Goal: Task Accomplishment & Management: Manage account settings

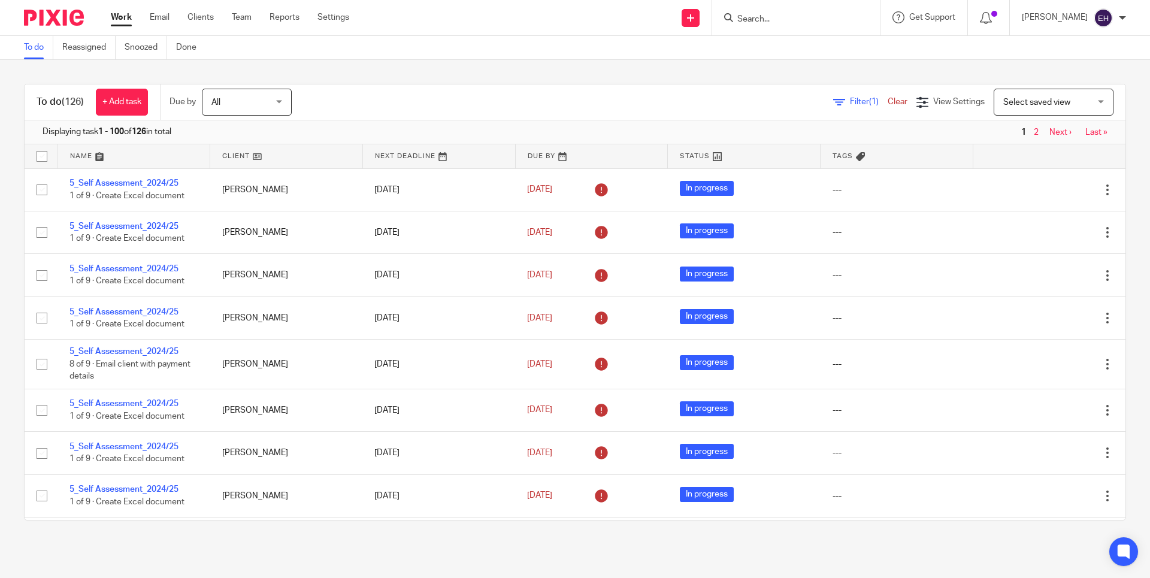
click at [1050, 135] on link "Next ›" at bounding box center [1061, 132] width 22 height 8
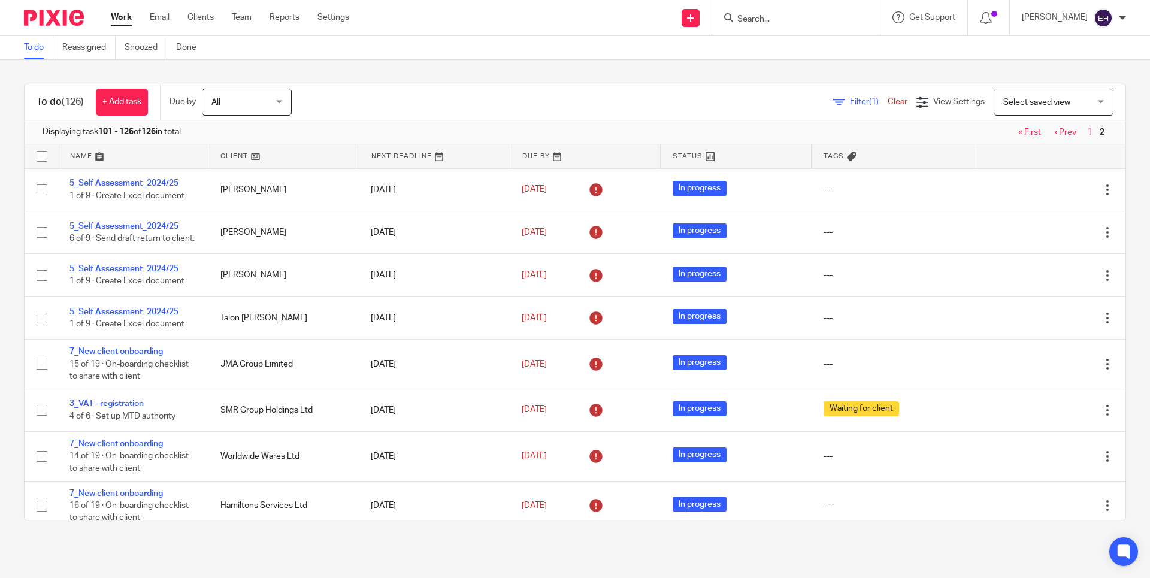
click at [743, 20] on div at bounding box center [794, 17] width 140 height 15
click at [769, 18] on input "Search" at bounding box center [790, 19] width 108 height 11
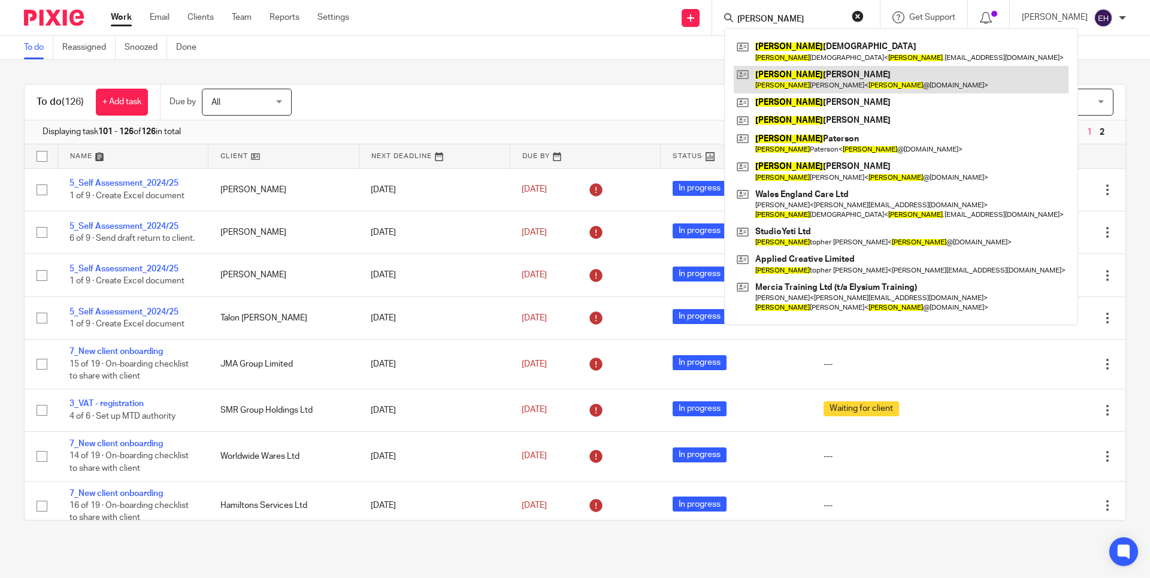
type input "chris"
click at [842, 78] on link at bounding box center [901, 80] width 335 height 28
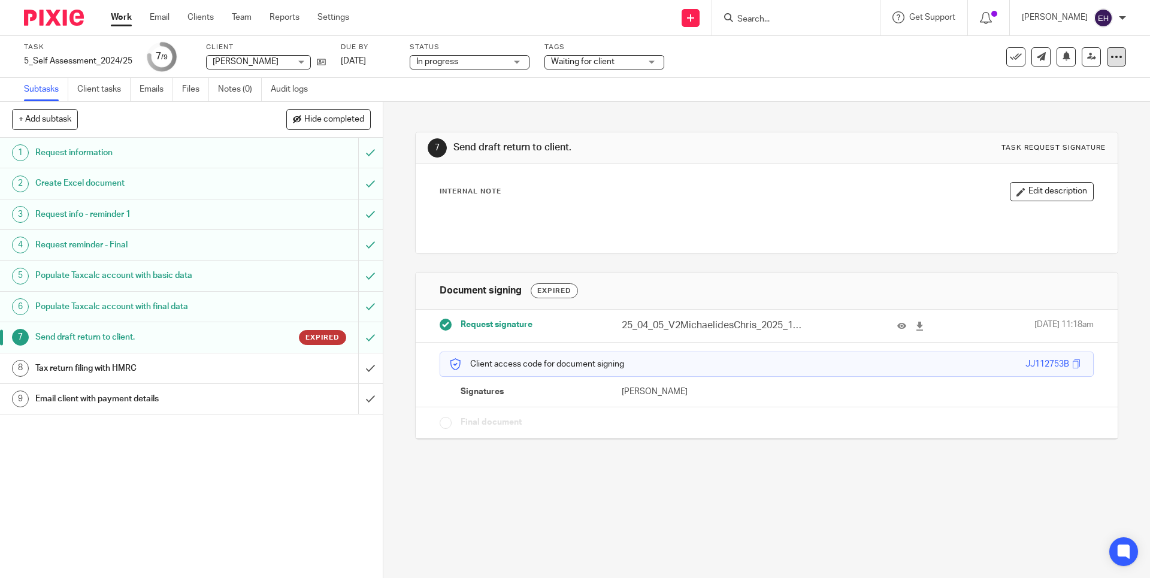
click at [1111, 58] on icon at bounding box center [1117, 57] width 12 height 12
click at [807, 199] on div "Internal Note Edit description" at bounding box center [767, 191] width 654 height 19
click at [314, 334] on span "Expired" at bounding box center [323, 337] width 34 height 10
click at [796, 314] on div "Request signature 25_04_05_V2MichaelidesChris_2025_1.pdf 22 May 2025 11:18am" at bounding box center [766, 326] width 701 height 32
click at [771, 326] on p "25_04_05_V2MichaelidesChris_2025_1.pdf" at bounding box center [712, 326] width 181 height 14
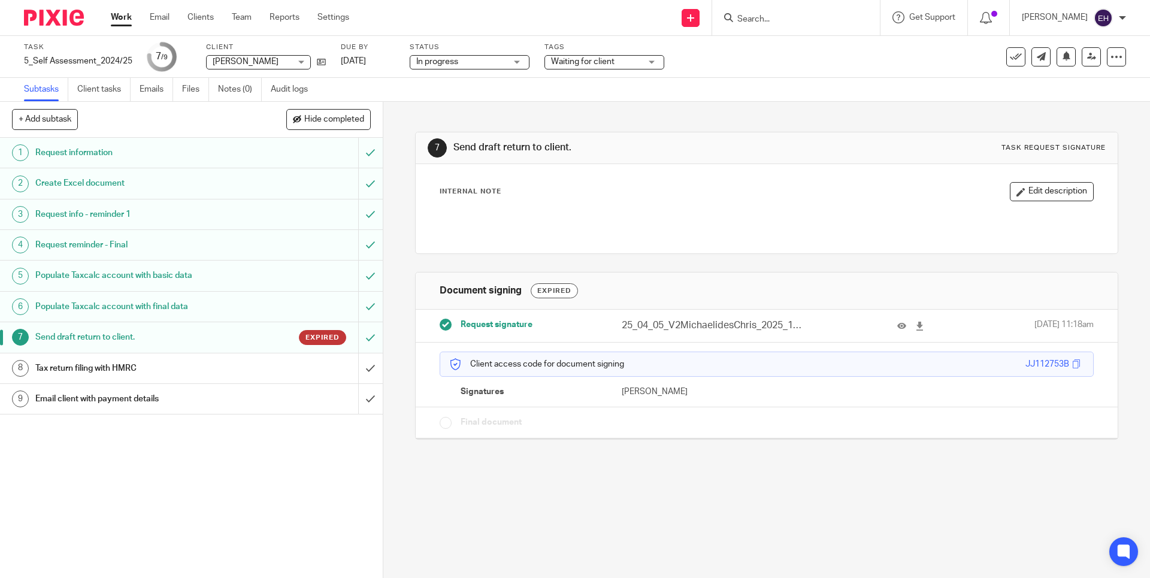
click at [488, 334] on div "Request signature 25_04_05_V2MichaelidesChris_2025_1.pdf 22 May 2025 11:18am" at bounding box center [766, 326] width 701 height 32
click at [495, 329] on span "Request signature" at bounding box center [497, 325] width 72 height 12
click at [503, 326] on span "Request signature" at bounding box center [497, 325] width 72 height 12
click at [504, 380] on div "Client access code for document signing JJ112753B Signatures Chris Michaelides" at bounding box center [766, 375] width 701 height 65
drag, startPoint x: 481, startPoint y: 389, endPoint x: 495, endPoint y: 388, distance: 13.8
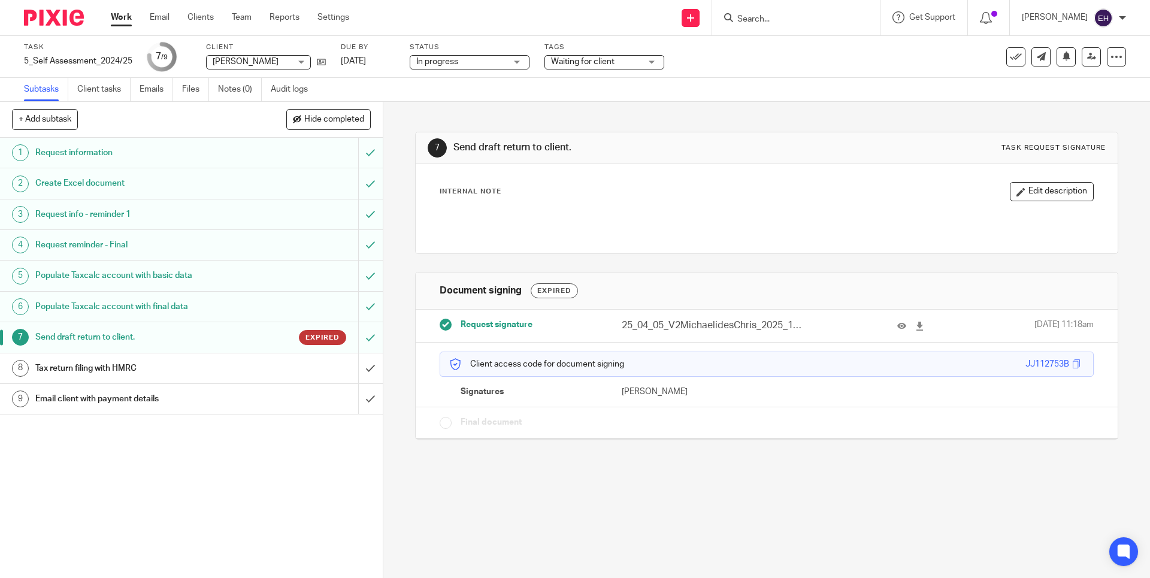
click at [483, 389] on span "Signatures" at bounding box center [482, 392] width 43 height 12
drag, startPoint x: 612, startPoint y: 390, endPoint x: 667, endPoint y: 389, distance: 55.1
click at [613, 390] on div "[PERSON_NAME]" at bounding box center [685, 392] width 164 height 12
click at [695, 389] on p "[PERSON_NAME]" at bounding box center [694, 392] width 145 height 12
click at [65, 122] on button "+ Add subtask" at bounding box center [45, 119] width 66 height 20
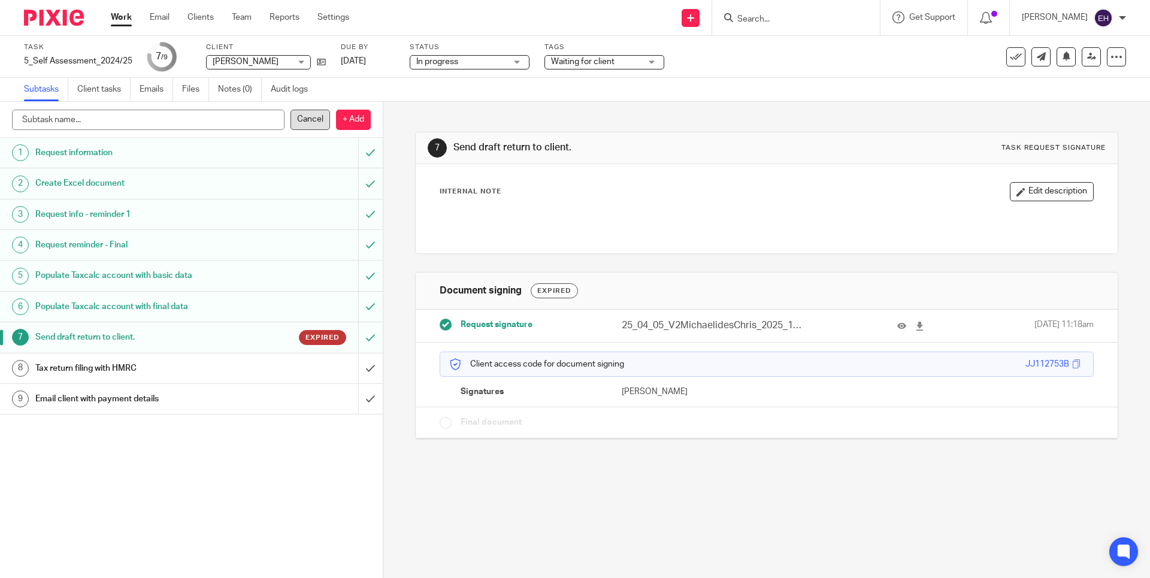
click at [313, 124] on p "Cancel" at bounding box center [311, 120] width 40 height 20
click at [1111, 52] on icon at bounding box center [1117, 57] width 12 height 12
click at [1044, 161] on span "Delete" at bounding box center [1043, 156] width 25 height 8
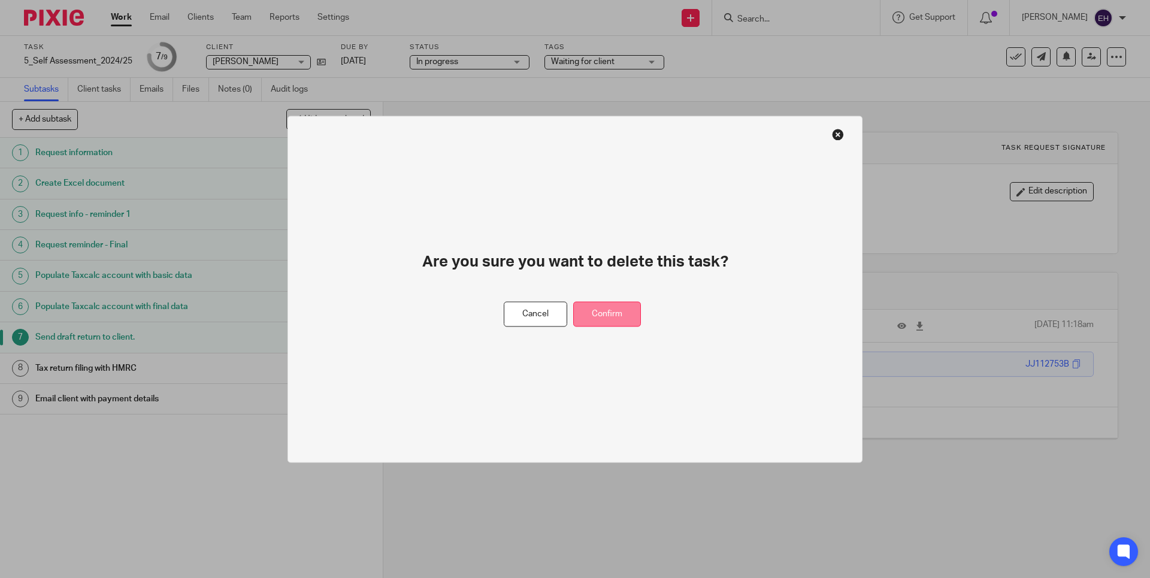
click at [633, 310] on button "Confirm" at bounding box center [607, 314] width 68 height 26
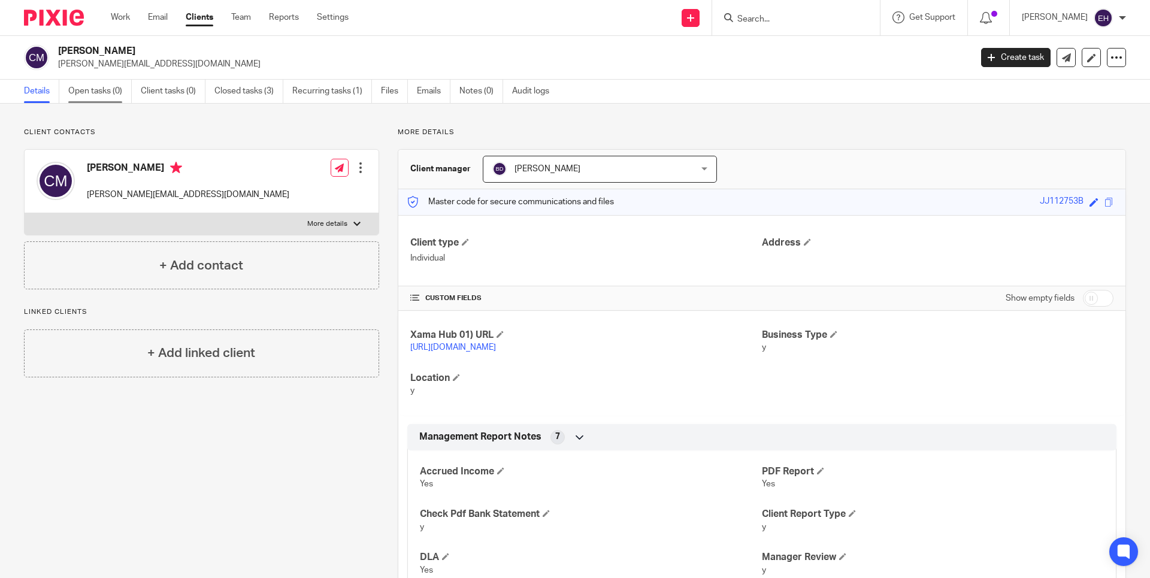
click at [101, 91] on link "Open tasks (0)" at bounding box center [99, 91] width 63 height 23
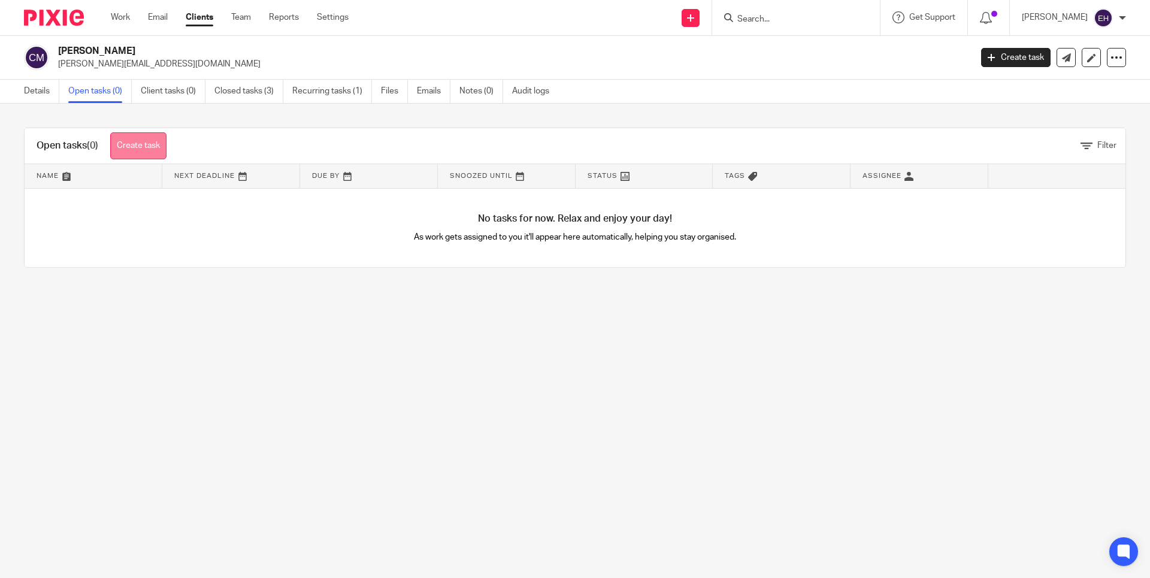
click at [144, 147] on link "Create task" at bounding box center [138, 145] width 56 height 27
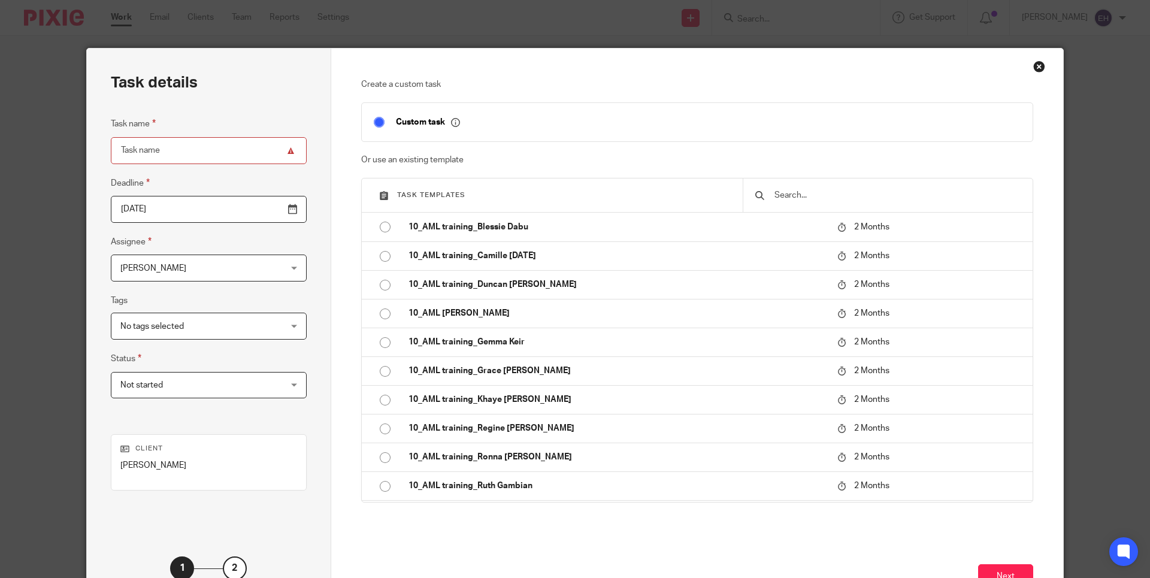
click at [778, 198] on input "text" at bounding box center [896, 195] width 247 height 13
type input "e"
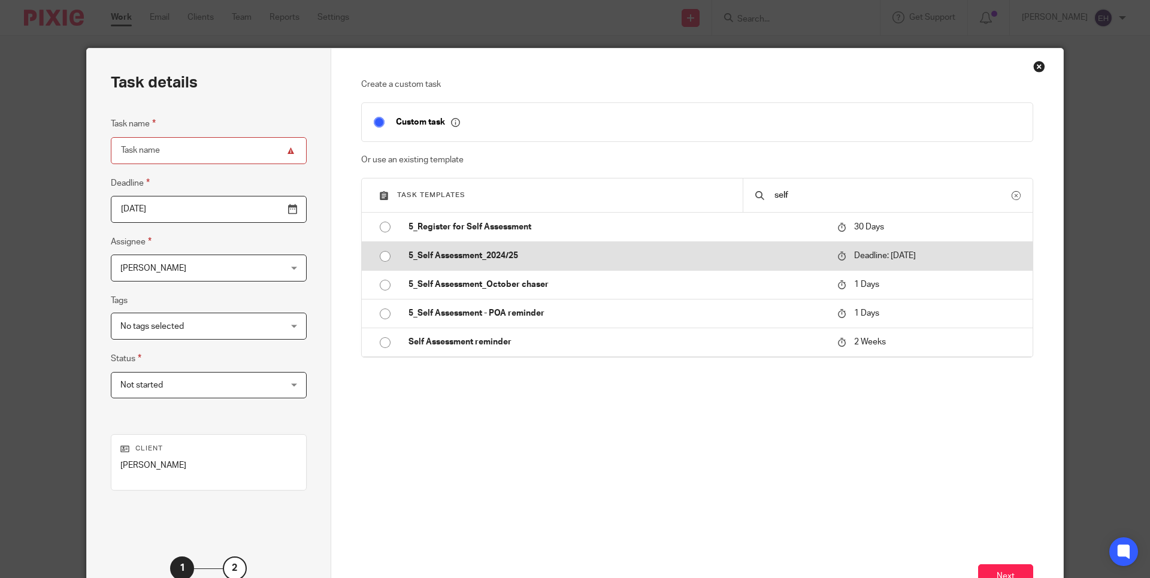
type input "self"
click at [574, 257] on p "5_Self Assessment_2024/25" at bounding box center [617, 256] width 417 height 12
type input "2022-11-30"
type input "5_Self Assessment_2024/25"
checkbox input "false"
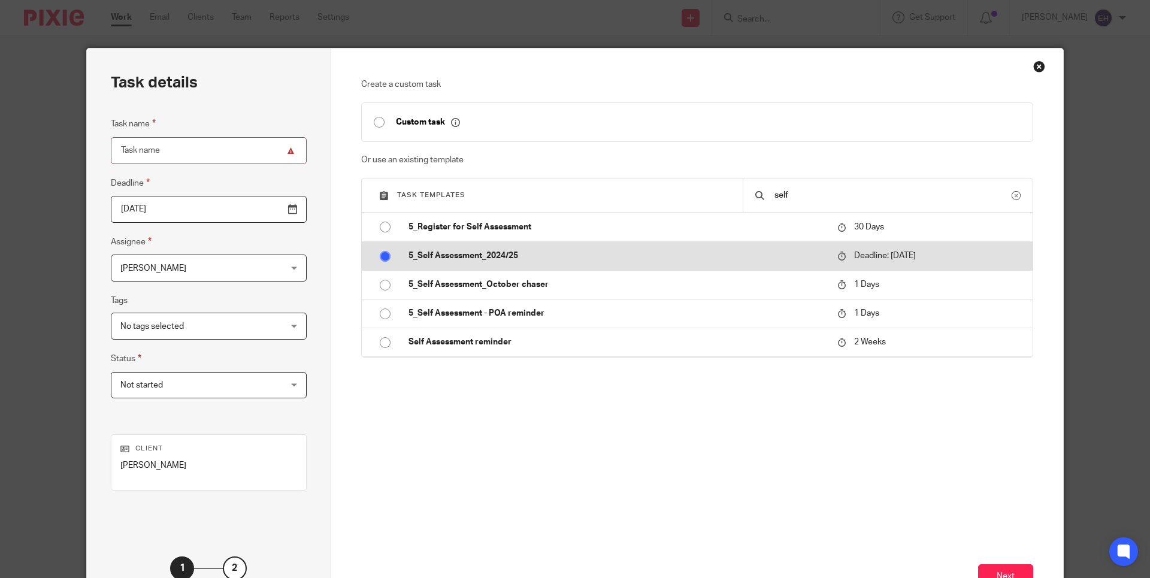
radio input "true"
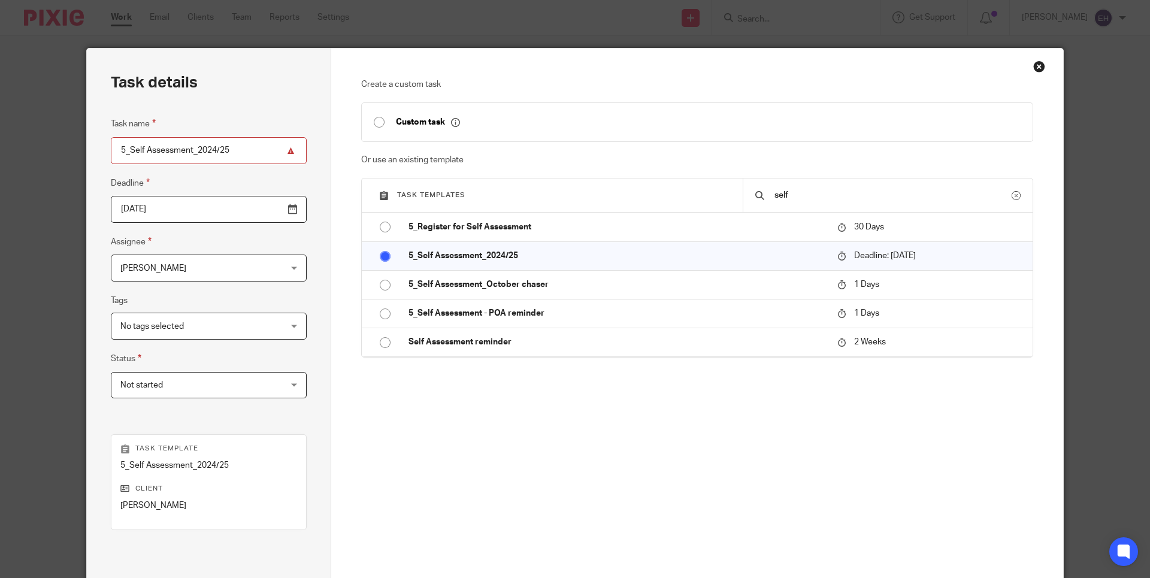
scroll to position [128, 0]
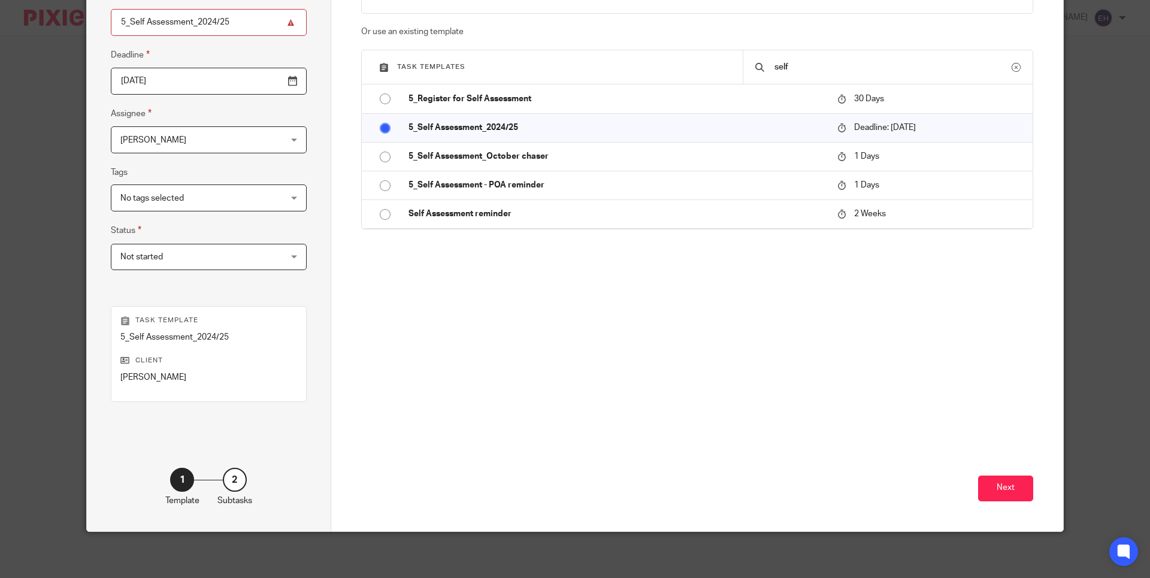
click at [1012, 504] on div "Next" at bounding box center [697, 444] width 673 height 173
click at [1003, 497] on button "Next" at bounding box center [1005, 489] width 55 height 26
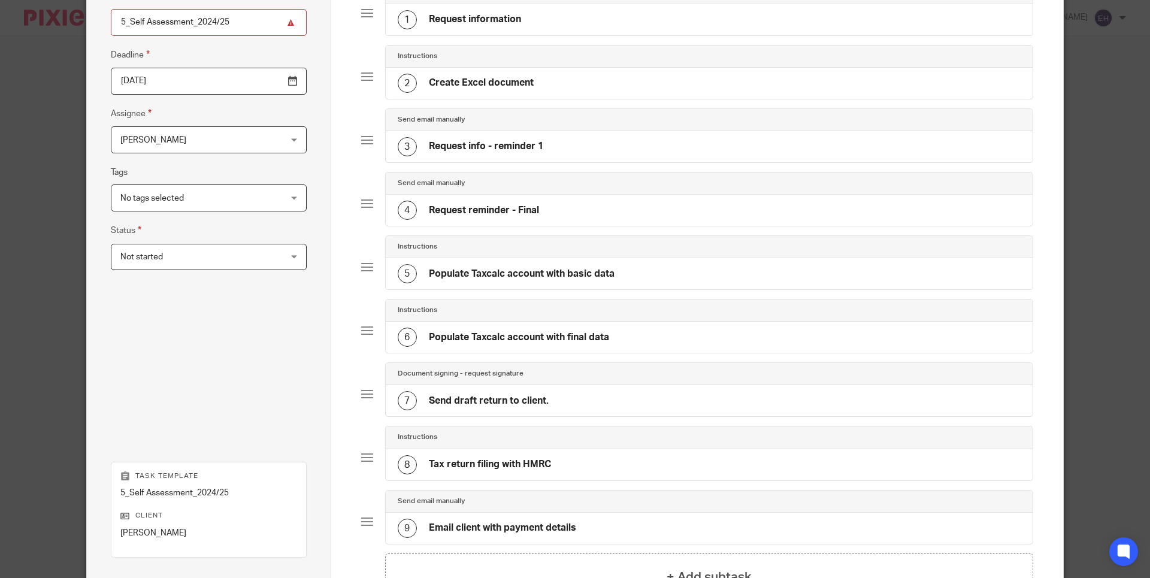
scroll to position [285, 0]
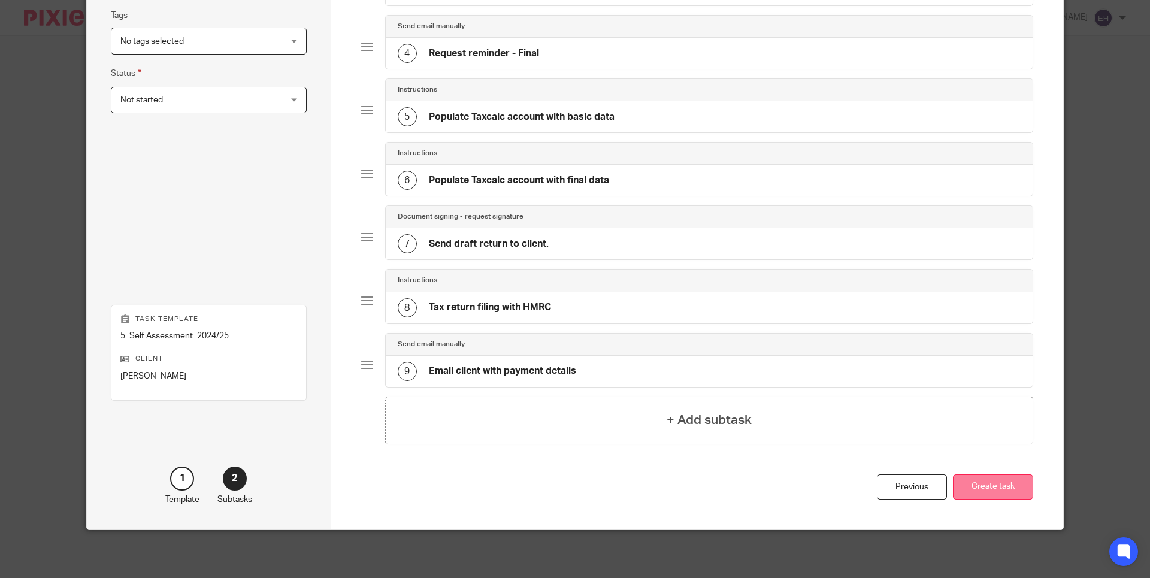
click at [983, 483] on button "Create task" at bounding box center [993, 487] width 80 height 26
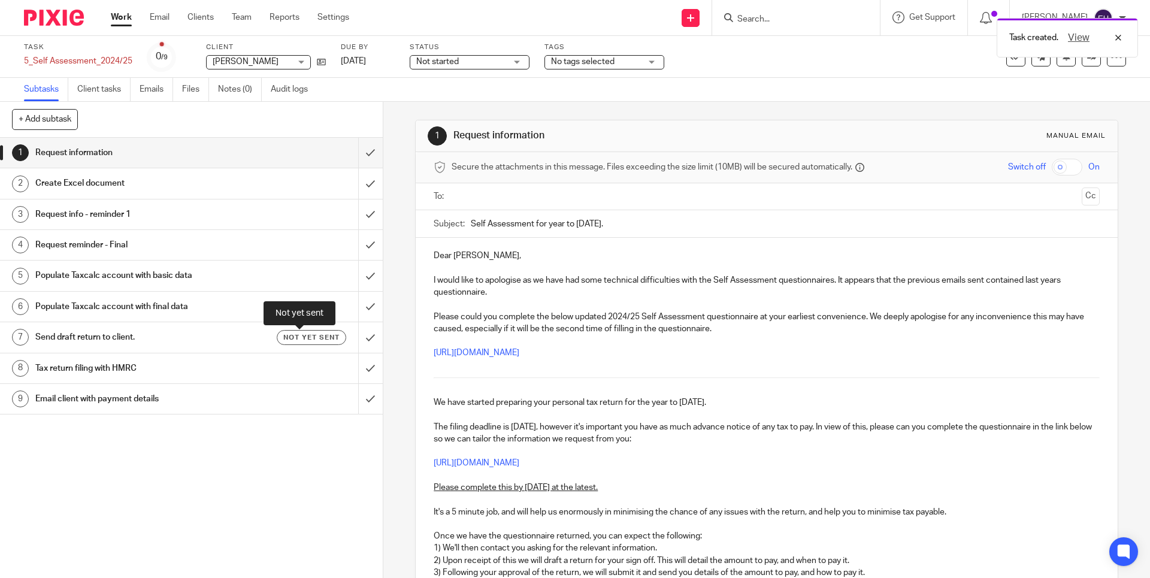
click at [283, 345] on link "7 Send draft return to client. Not yet sent" at bounding box center [179, 337] width 358 height 30
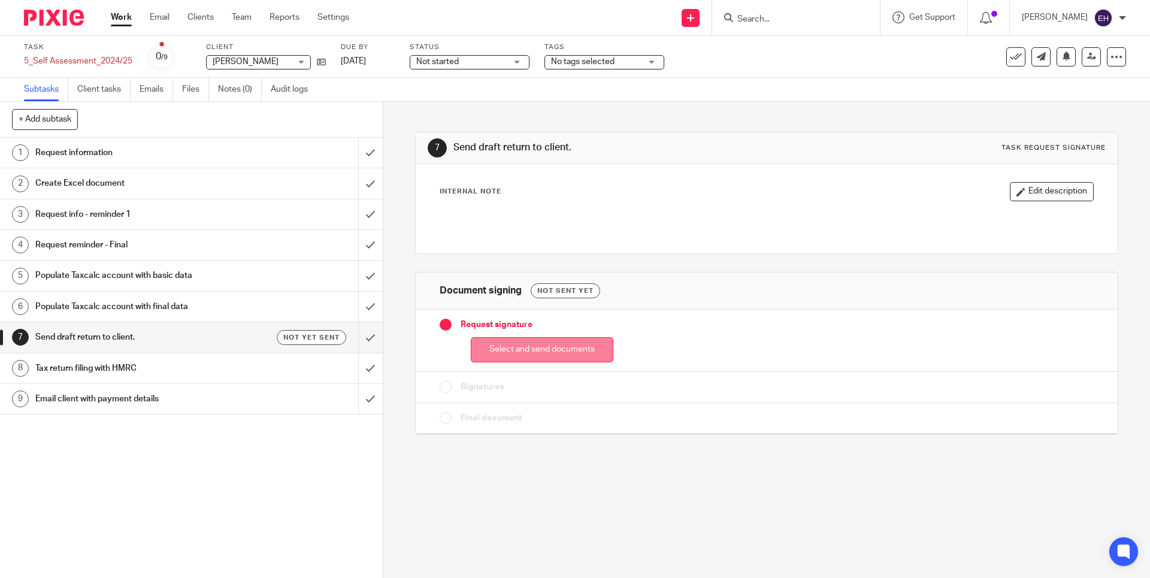
click at [563, 343] on button "Select and send documents" at bounding box center [542, 350] width 143 height 26
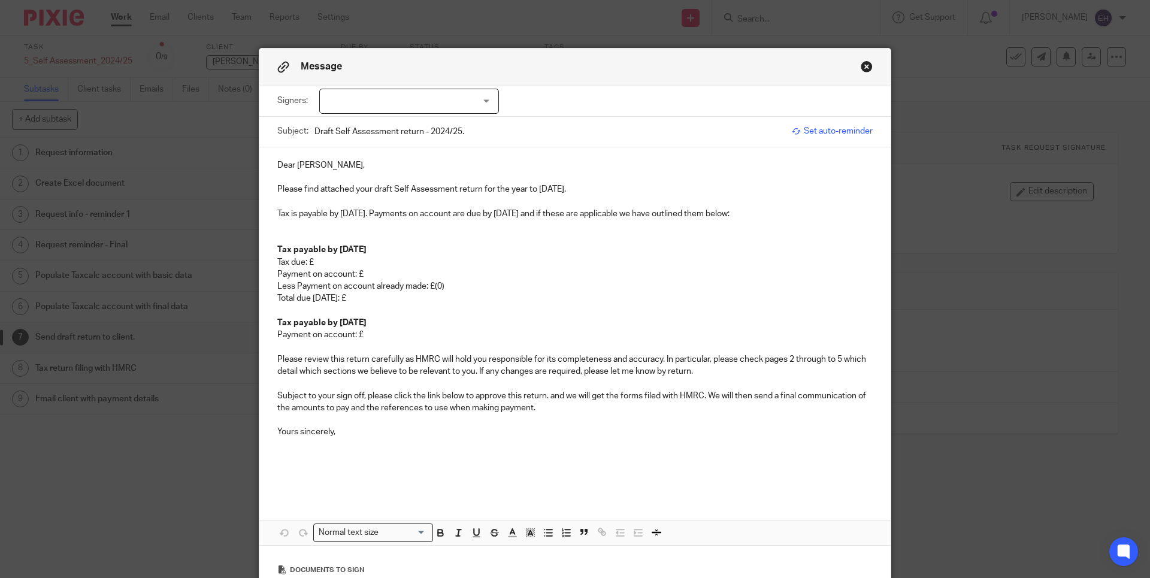
click at [368, 99] on div at bounding box center [409, 101] width 180 height 25
click at [362, 123] on span "[PERSON_NAME]" at bounding box center [369, 126] width 66 height 8
checkbox input "true"
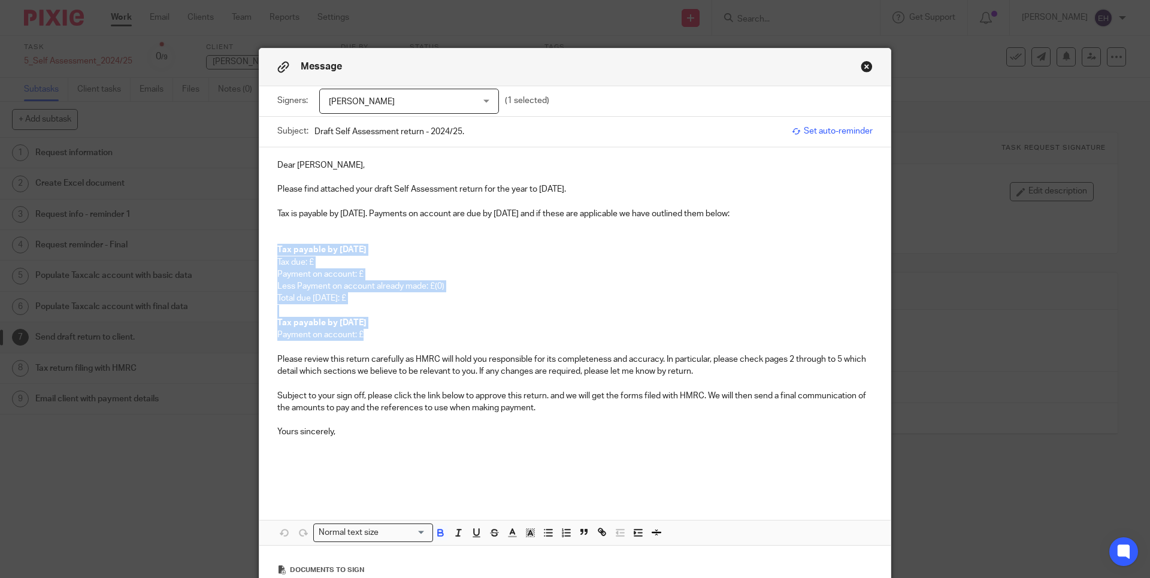
drag, startPoint x: 416, startPoint y: 331, endPoint x: 268, endPoint y: 250, distance: 168.9
click at [268, 250] on div "Dear Chris, Please find attached your draft Self Assessment return for the year…" at bounding box center [574, 321] width 631 height 349
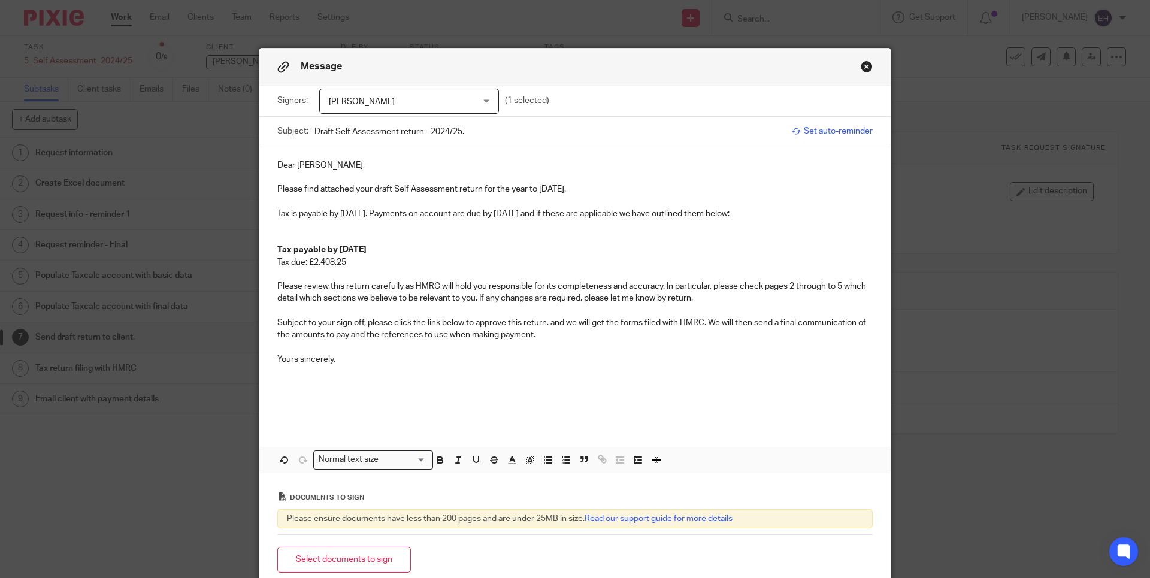
click at [758, 226] on p at bounding box center [574, 232] width 595 height 25
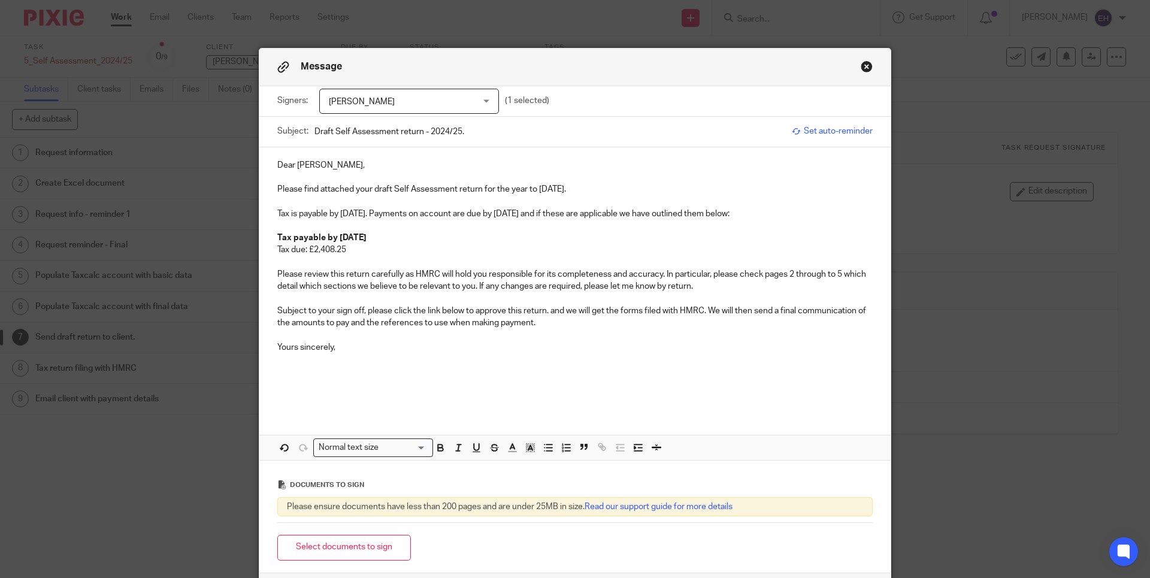
click at [494, 253] on p "Tax due: £2,408.25" at bounding box center [574, 250] width 595 height 12
click at [498, 250] on p "Tax due: £2,408.25" at bounding box center [574, 250] width 595 height 12
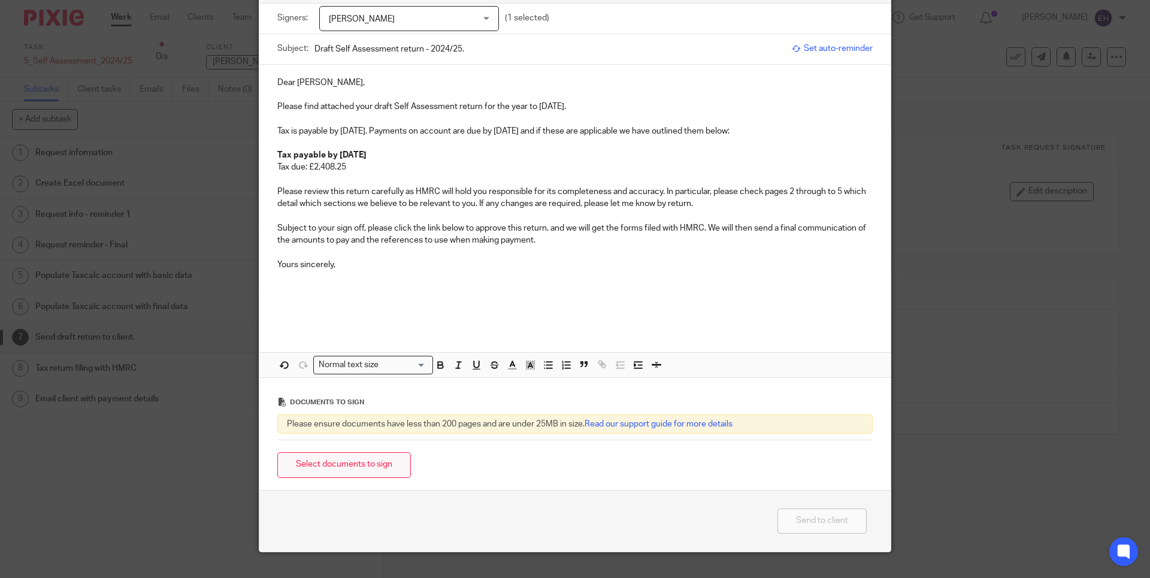
click at [378, 462] on button "Select documents to sign" at bounding box center [344, 465] width 134 height 26
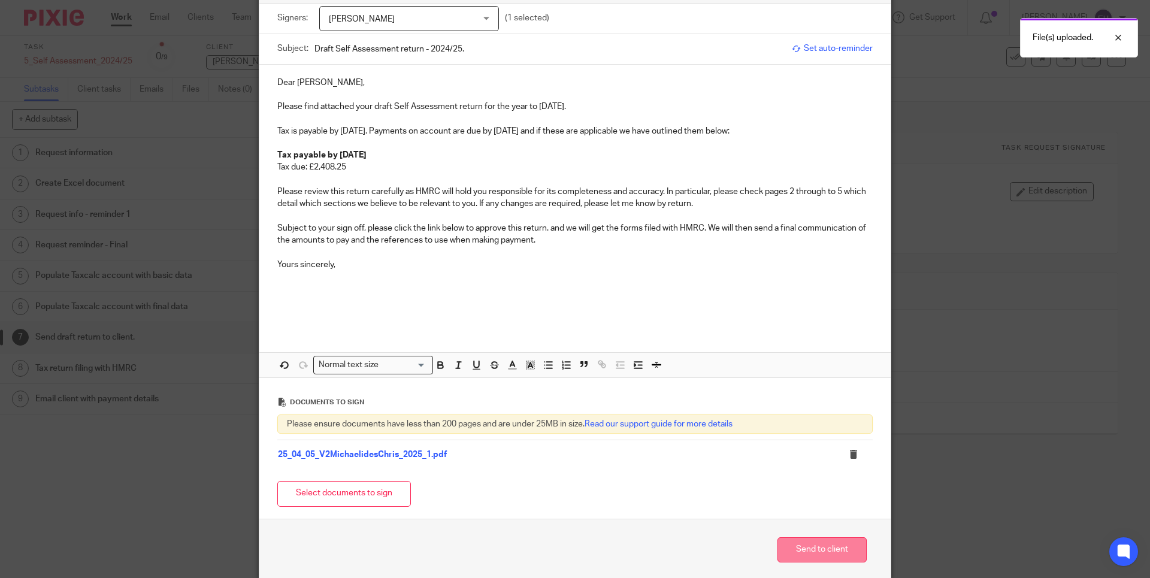
click at [836, 544] on button "Send to client" at bounding box center [822, 550] width 89 height 26
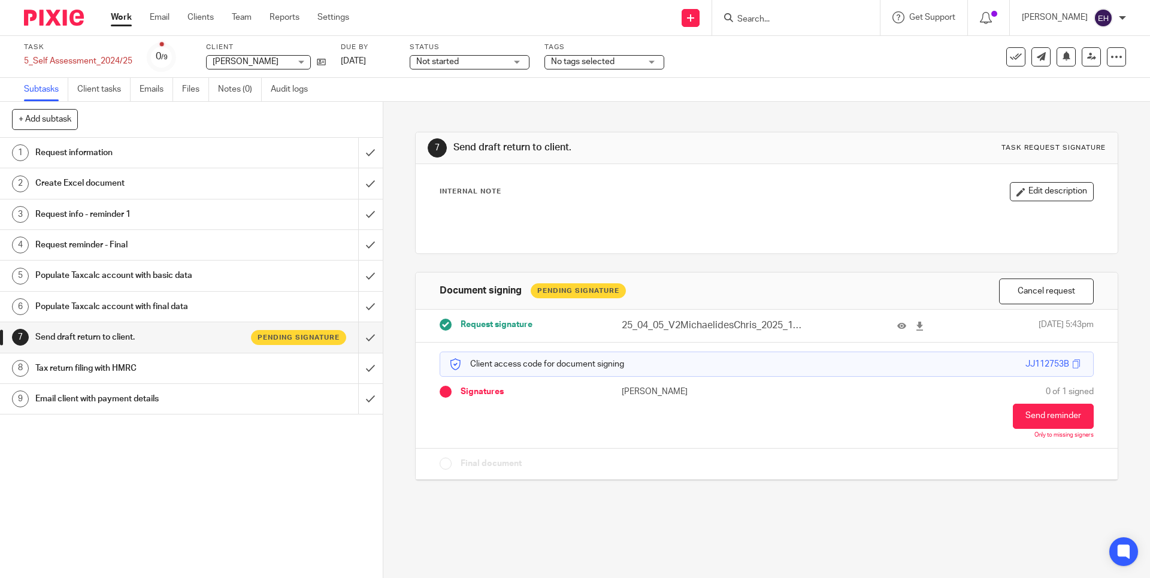
click at [120, 13] on link "Work" at bounding box center [121, 17] width 21 height 12
